Goal: Information Seeking & Learning: Compare options

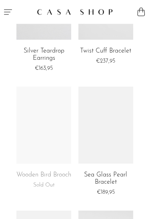
scroll to position [575, 0]
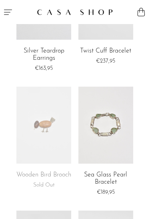
click at [113, 142] on link at bounding box center [106, 125] width 55 height 77
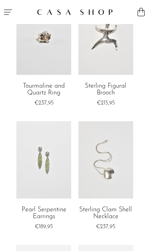
scroll to position [1673, 0]
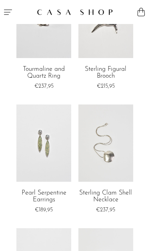
click at [107, 154] on link at bounding box center [106, 143] width 55 height 77
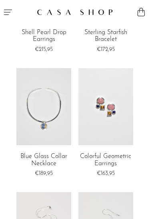
scroll to position [1950, 0]
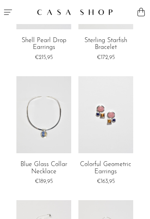
click at [8, 10] on icon "Menu" at bounding box center [8, 12] width 8 height 5
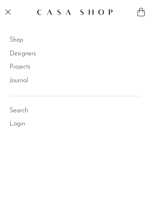
click at [18, 40] on link "Shop" at bounding box center [17, 40] width 14 height 10
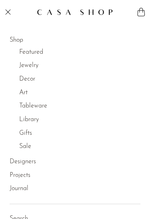
click at [32, 66] on link "Jewelry" at bounding box center [28, 66] width 19 height 10
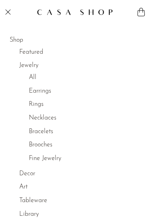
click at [49, 119] on link "Necklaces" at bounding box center [43, 118] width 28 height 10
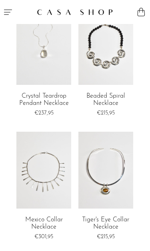
scroll to position [776, 0]
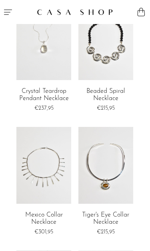
click at [58, 178] on link at bounding box center [43, 165] width 55 height 77
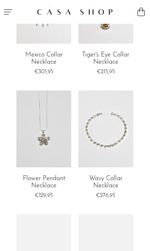
scroll to position [964, 0]
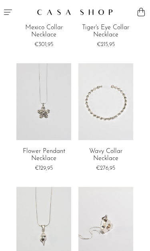
click at [114, 116] on link at bounding box center [106, 101] width 55 height 77
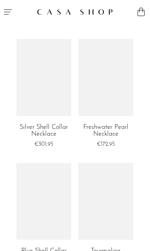
scroll to position [1493, 0]
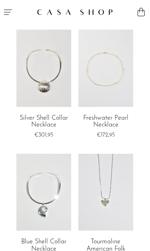
click at [112, 80] on link at bounding box center [106, 68] width 55 height 77
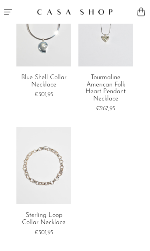
scroll to position [1664, 0]
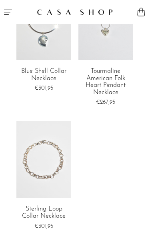
click at [43, 180] on link at bounding box center [43, 159] width 55 height 77
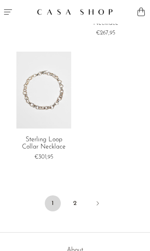
scroll to position [1738, 0]
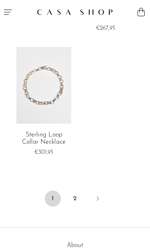
click at [77, 191] on link "2" at bounding box center [75, 199] width 16 height 16
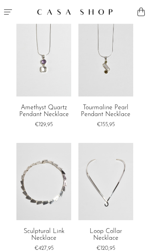
scroll to position [10, 0]
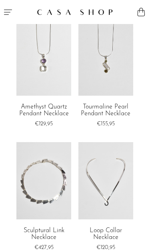
click at [41, 178] on link at bounding box center [43, 180] width 55 height 77
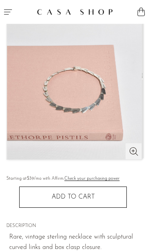
scroll to position [51, 0]
click at [7, 14] on icon "Menu" at bounding box center [8, 12] width 10 height 10
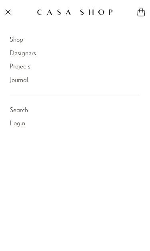
click at [6, 13] on icon "Menu" at bounding box center [8, 12] width 10 height 10
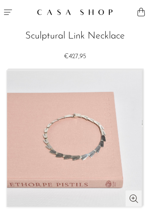
scroll to position [0, 0]
